Goal: Information Seeking & Learning: Learn about a topic

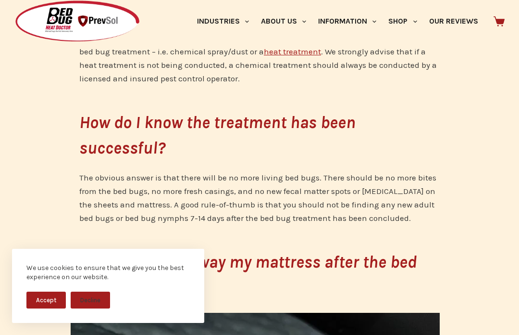
click at [53, 305] on button "Accept" at bounding box center [45, 299] width 39 height 17
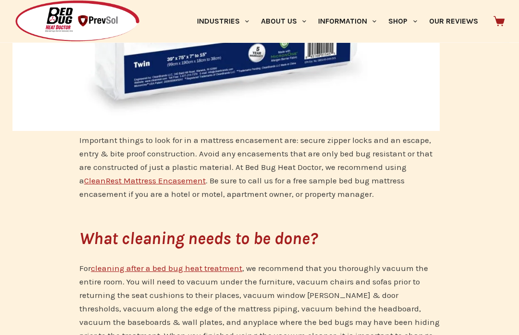
scroll to position [1963, 0]
click at [124, 181] on link "CleanRest Mattress Encasement" at bounding box center [145, 180] width 122 height 10
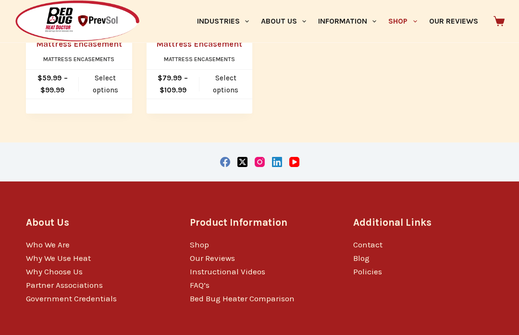
scroll to position [575, 0]
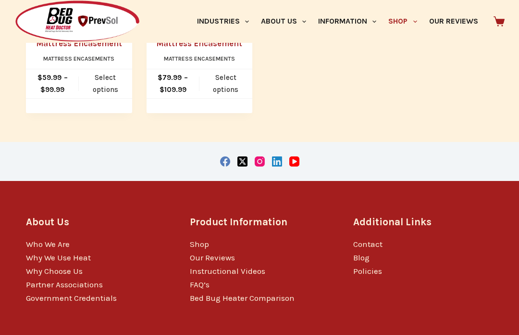
click at [65, 257] on link "Why We Use Heat" at bounding box center [58, 257] width 65 height 10
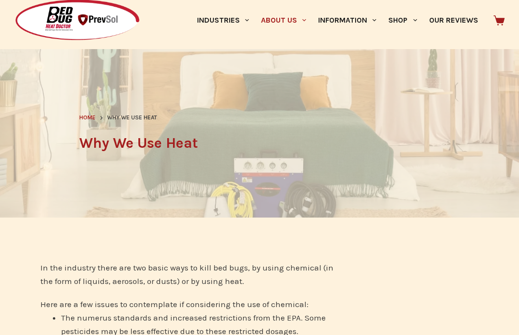
scroll to position [33, 0]
click at [189, 175] on header "Home Why We Use Heat Why We Use Heat" at bounding box center [259, 133] width 361 height 168
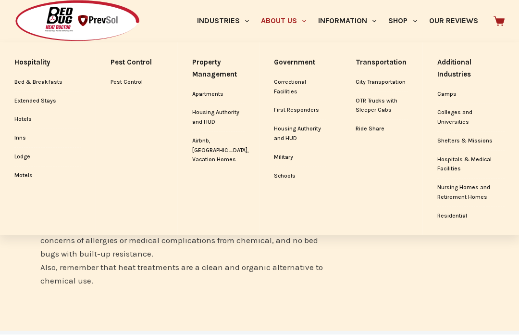
scroll to position [336, 0]
click at [457, 213] on link "Residential" at bounding box center [471, 216] width 67 height 18
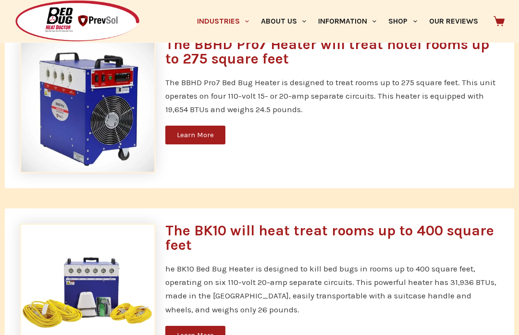
scroll to position [463, 0]
click at [196, 134] on span "Learn More" at bounding box center [195, 134] width 37 height 7
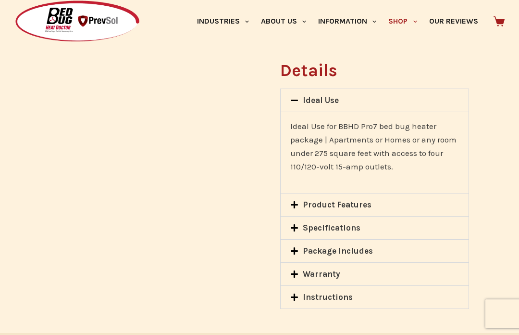
scroll to position [853, 0]
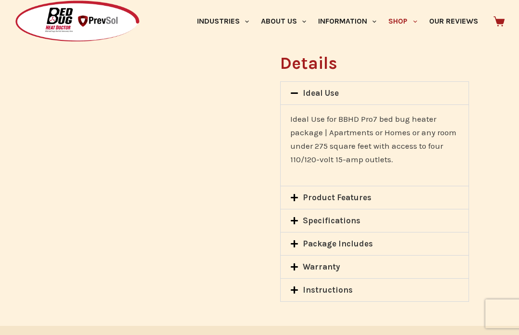
click at [338, 215] on link "Specifications" at bounding box center [332, 220] width 58 height 10
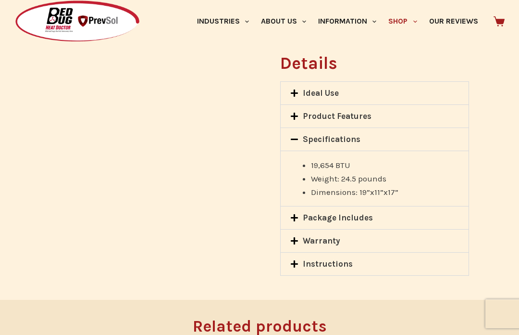
click at [357, 252] on div "Instructions" at bounding box center [375, 263] width 188 height 23
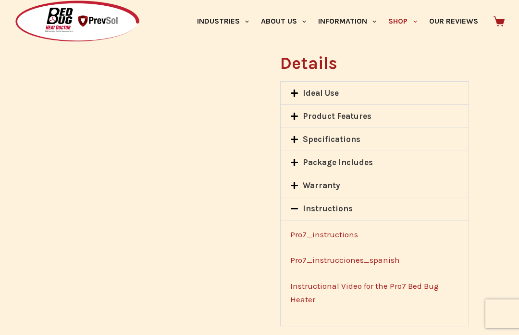
click at [372, 281] on link "Instructional Video for the Pro7 Bed Bug Heater" at bounding box center [364, 292] width 149 height 23
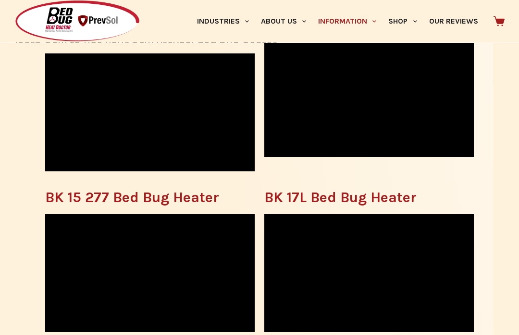
scroll to position [652, 0]
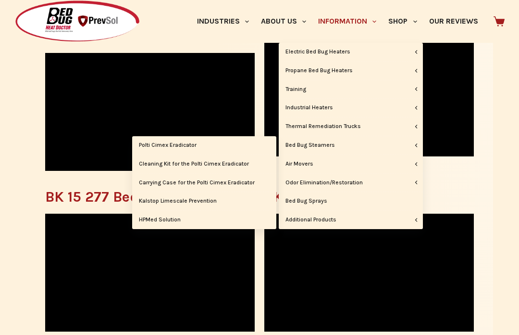
click at [140, 144] on link "Polti Cimex Eradicator" at bounding box center [204, 145] width 144 height 18
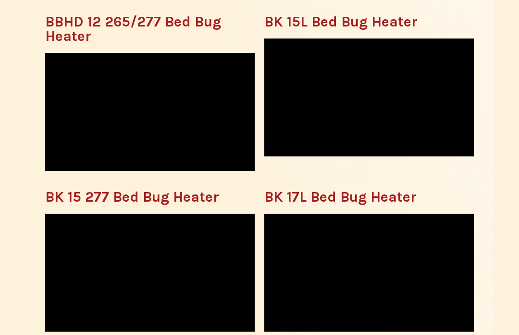
scroll to position [686, 0]
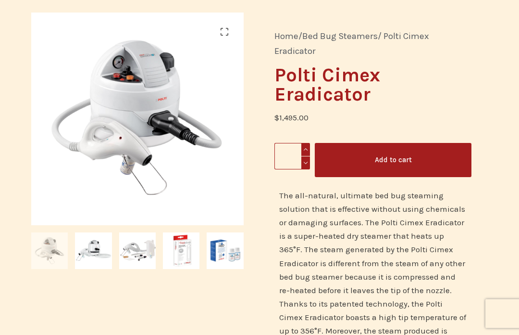
scroll to position [78, 0]
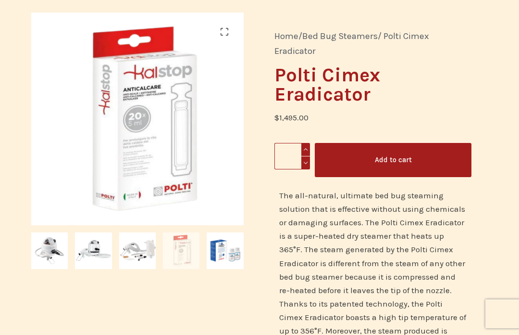
click at [218, 29] on link "🔍" at bounding box center [224, 31] width 19 height 19
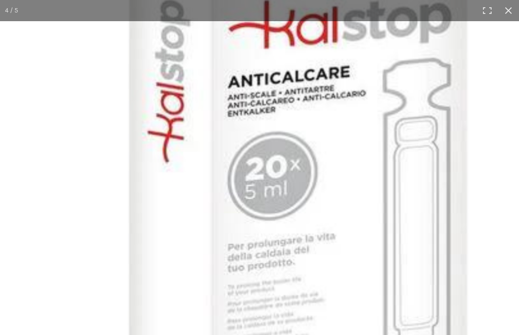
click at [501, 17] on button "Close (Esc)" at bounding box center [508, 10] width 21 height 21
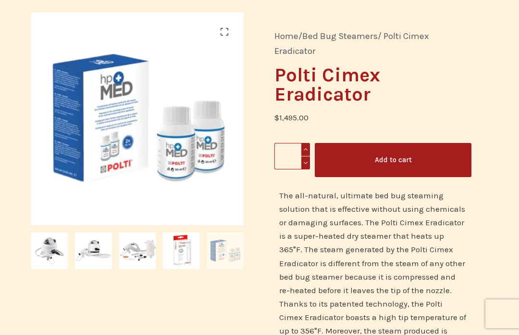
click at [225, 32] on link "🔍" at bounding box center [224, 31] width 19 height 19
click at [221, 33] on link "🔍" at bounding box center [224, 31] width 19 height 19
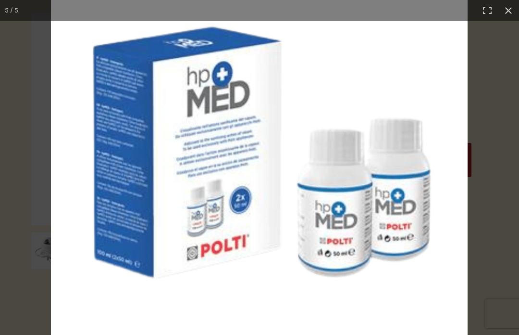
click at [510, 13] on button "Close (Esc)" at bounding box center [508, 10] width 21 height 21
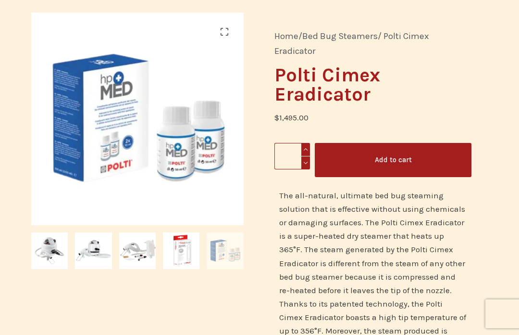
scroll to position [78, 0]
